Goal: Task Accomplishment & Management: Manage account settings

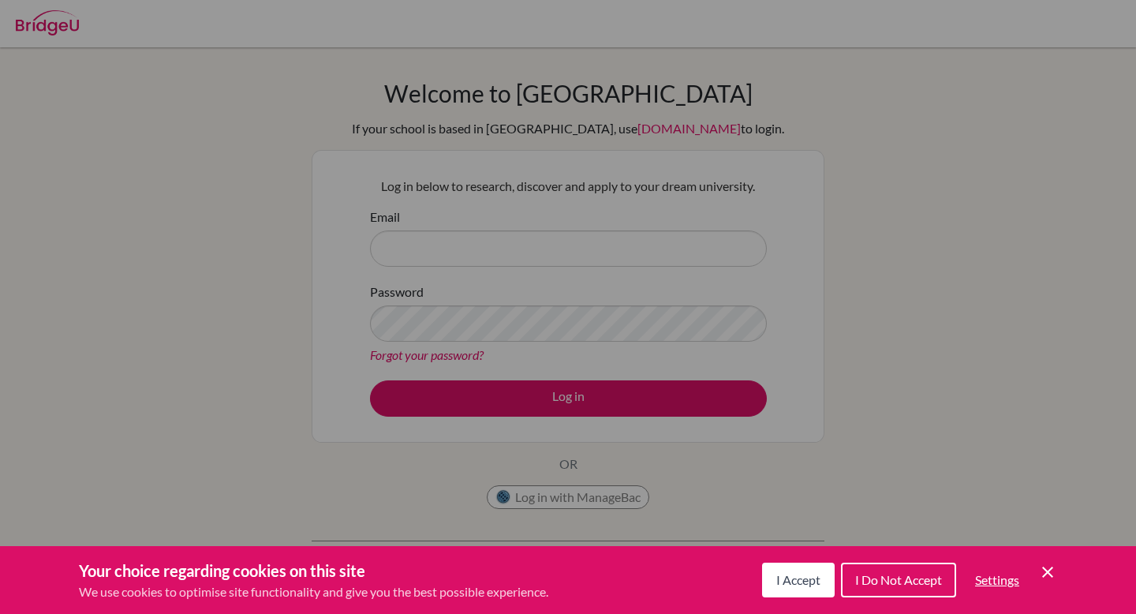
click at [579, 128] on div "Cookie Preferences" at bounding box center [568, 307] width 1136 height 614
click at [575, 290] on div "Cookie Preferences" at bounding box center [568, 307] width 1136 height 614
click at [897, 580] on span "I Do Not Accept" at bounding box center [898, 579] width 87 height 15
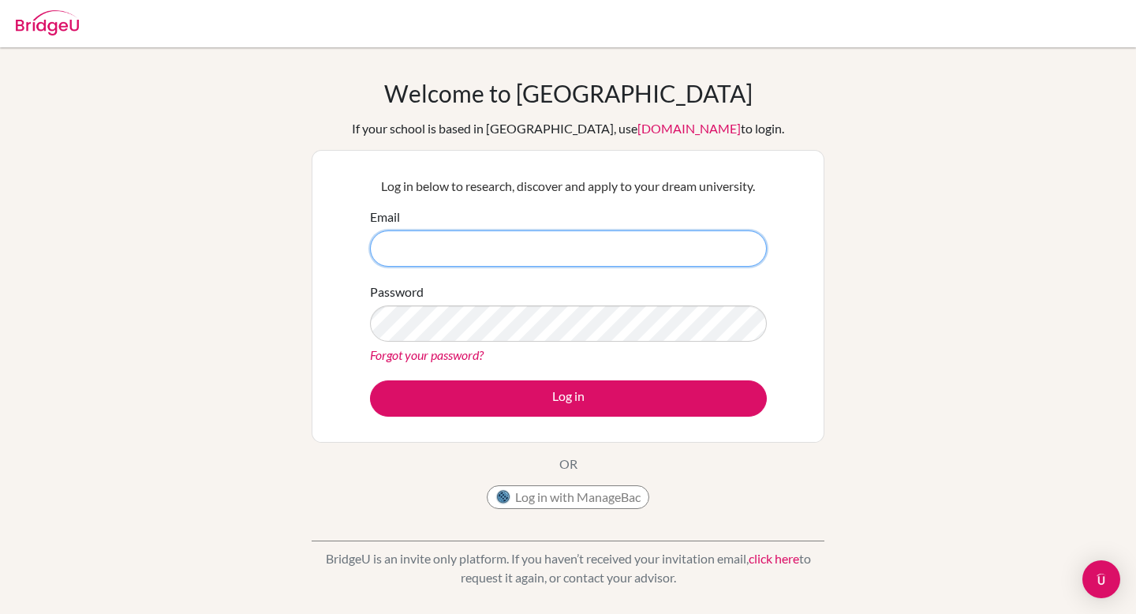
click at [538, 248] on input "Email" at bounding box center [568, 248] width 397 height 36
type input "[EMAIL_ADDRESS][DOMAIN_NAME]"
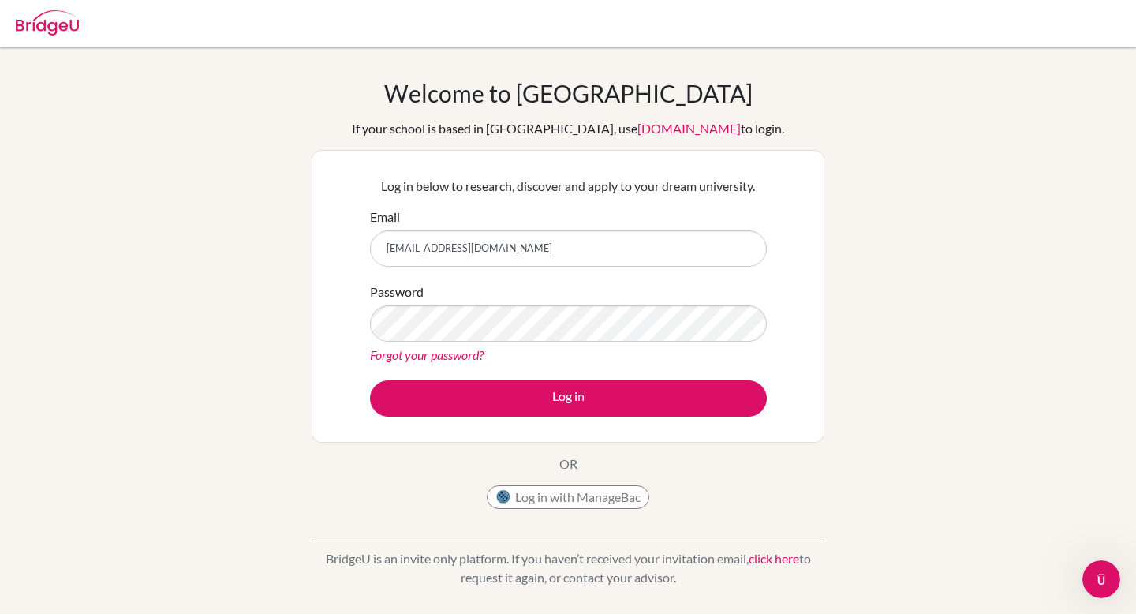
click at [424, 357] on link "Forgot your password?" at bounding box center [427, 354] width 114 height 15
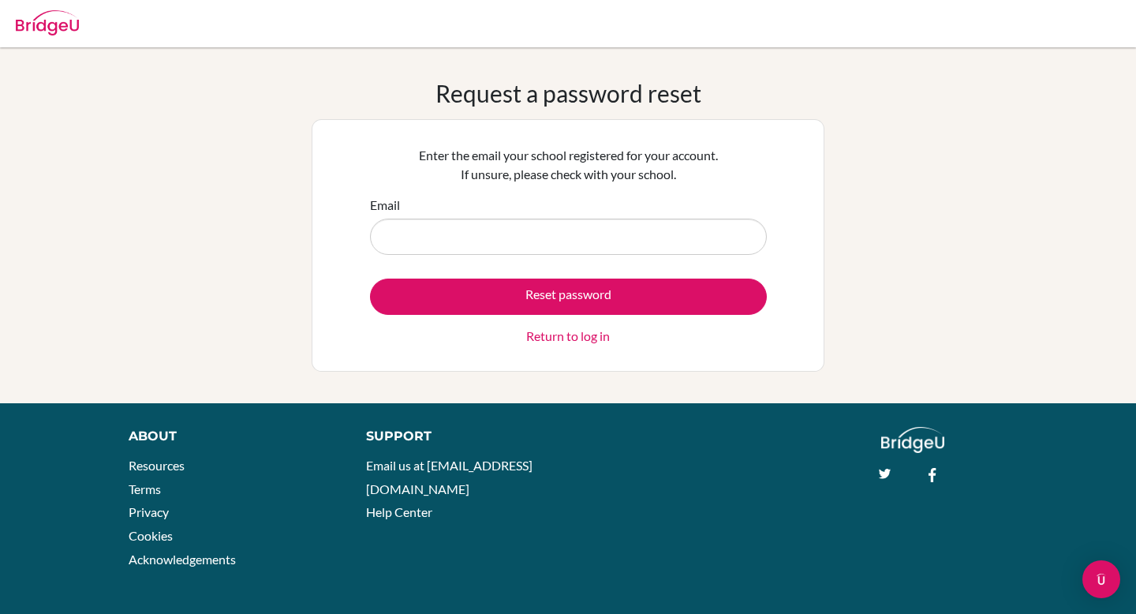
click at [501, 234] on input "Email" at bounding box center [568, 237] width 397 height 36
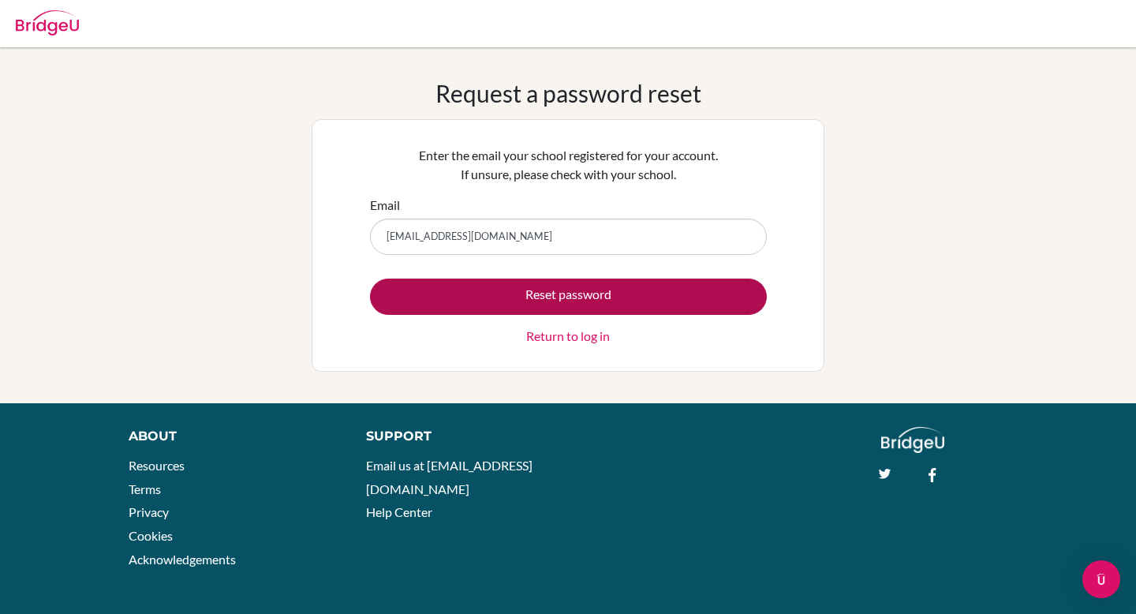
type input "[EMAIL_ADDRESS][DOMAIN_NAME]"
click at [435, 294] on button "Reset password" at bounding box center [568, 297] width 397 height 36
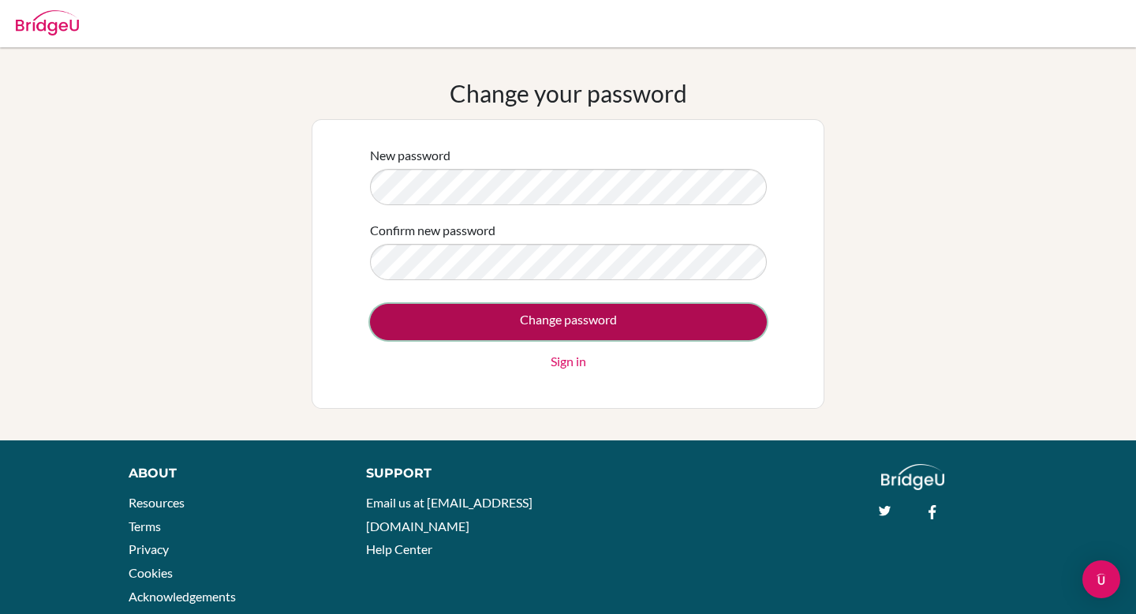
click at [616, 331] on input "Change password" at bounding box center [568, 322] width 397 height 36
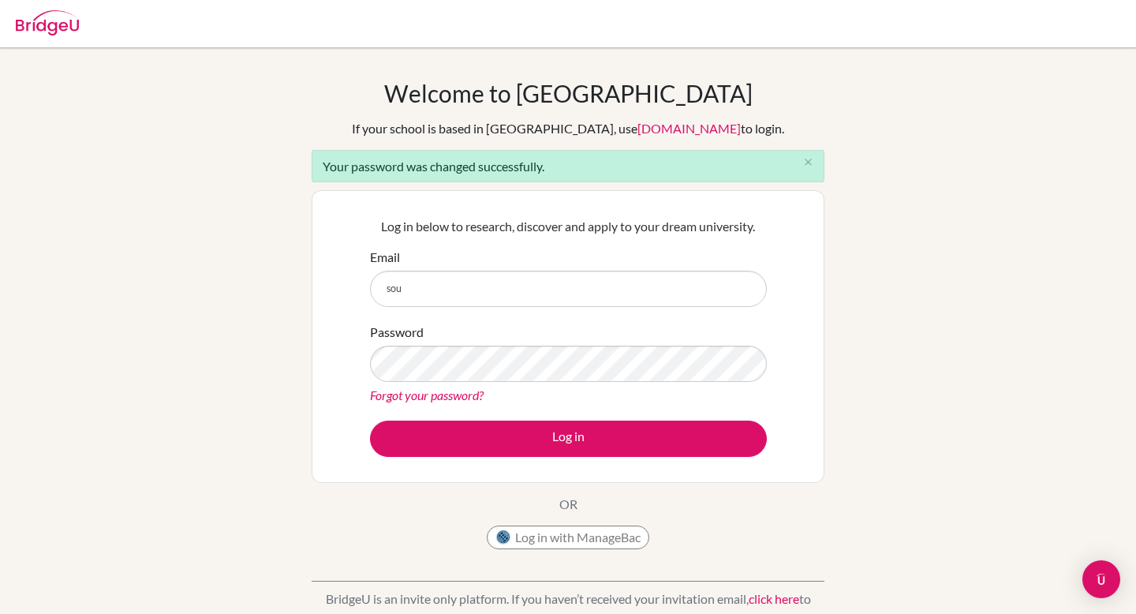
type input "[EMAIL_ADDRESS][DOMAIN_NAME]"
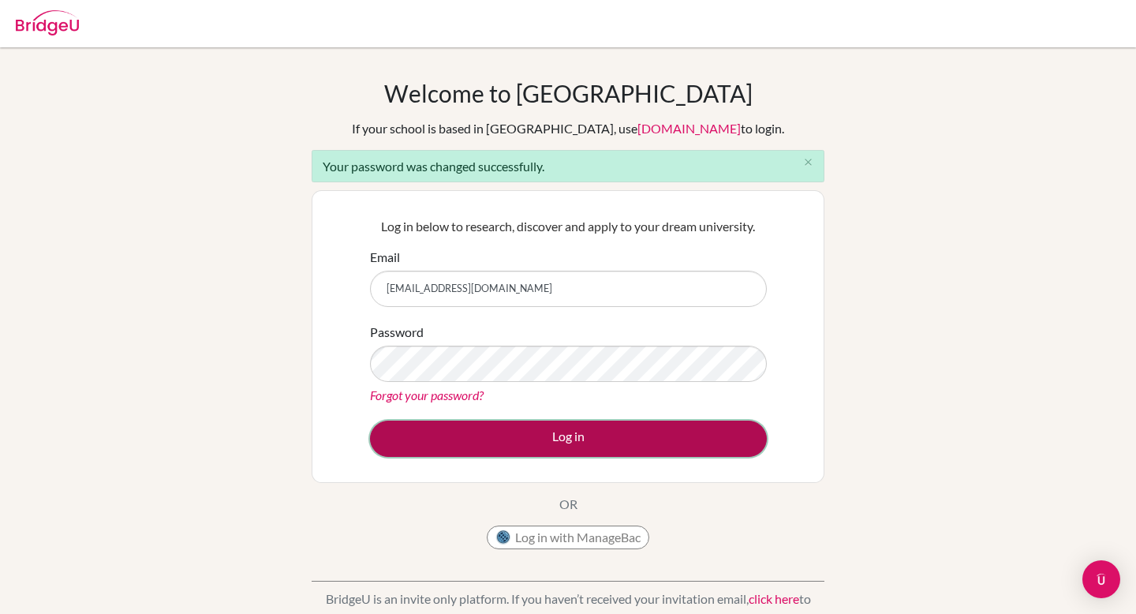
click at [528, 439] on button "Log in" at bounding box center [568, 439] width 397 height 36
